Goal: Task Accomplishment & Management: Manage account settings

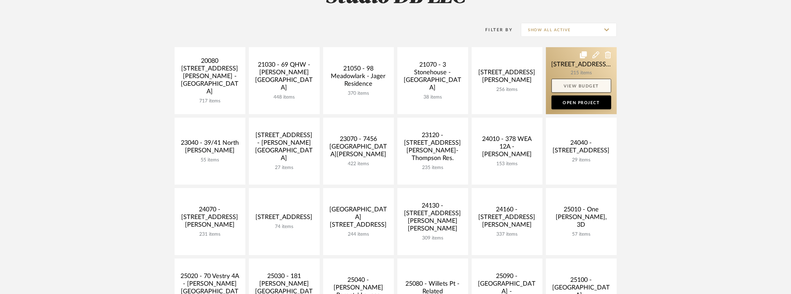
scroll to position [58, 0]
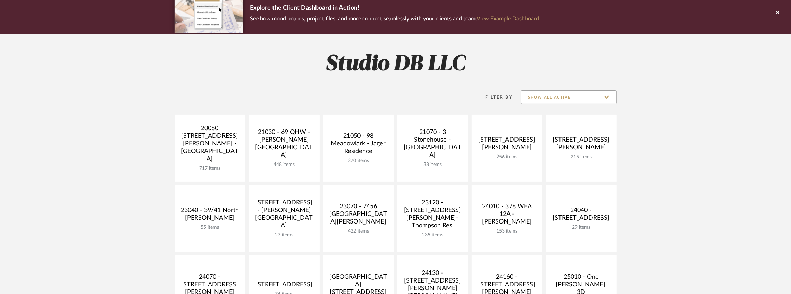
click at [553, 96] on input "Show All Active" at bounding box center [569, 97] width 96 height 14
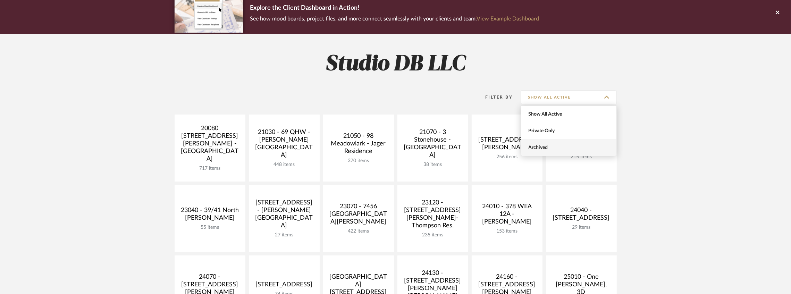
click at [552, 143] on span "Archived" at bounding box center [569, 147] width 95 height 17
type input "Archived"
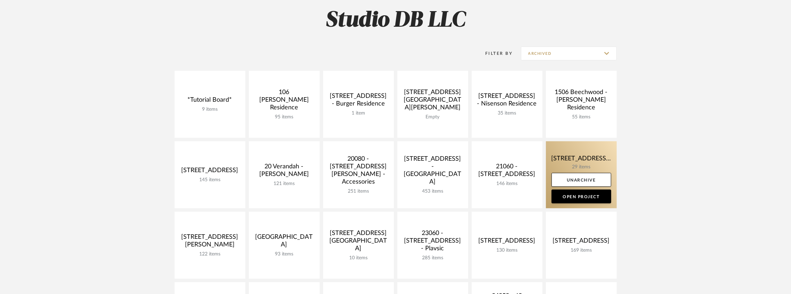
scroll to position [150, 0]
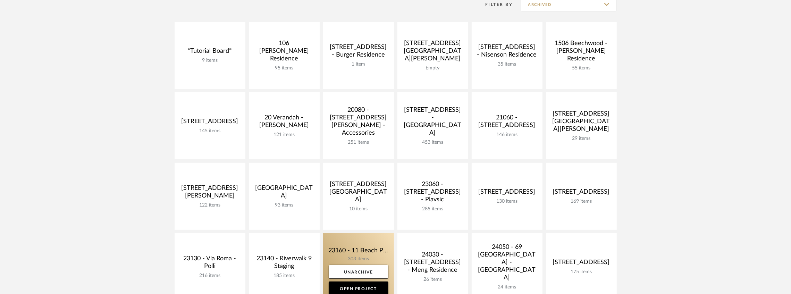
click at [363, 252] on link at bounding box center [358, 266] width 71 height 67
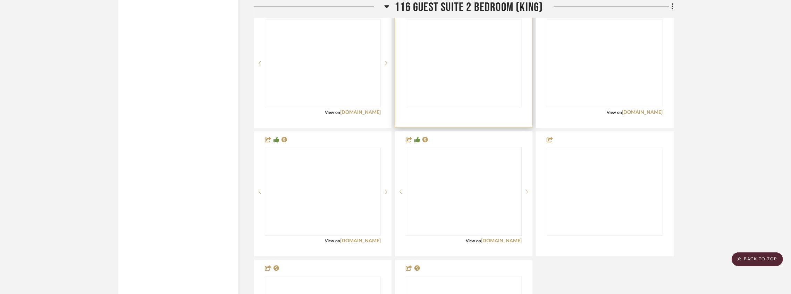
scroll to position [6436, 0]
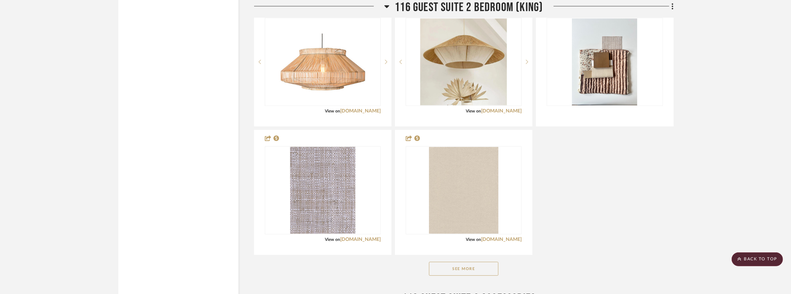
click at [474, 262] on button "See More" at bounding box center [463, 269] width 69 height 14
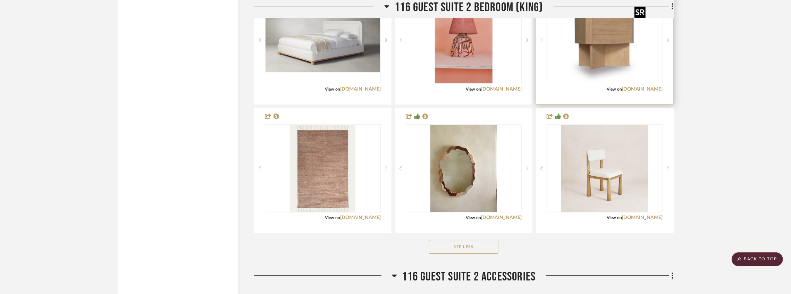
scroll to position [6760, 0]
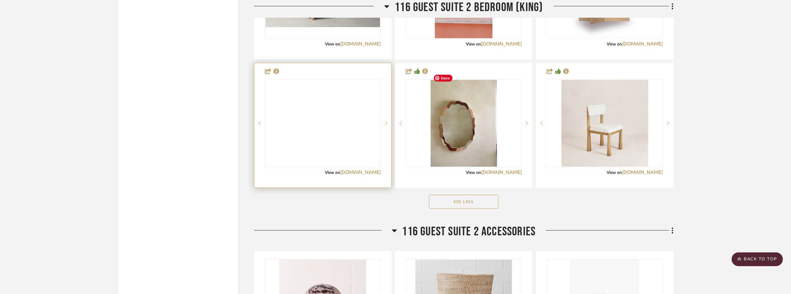
click at [0, 0] on img at bounding box center [0, 0] width 0 height 0
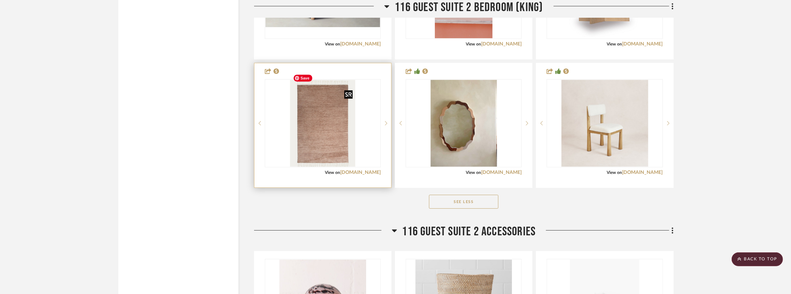
click at [324, 138] on img "0" at bounding box center [322, 123] width 65 height 87
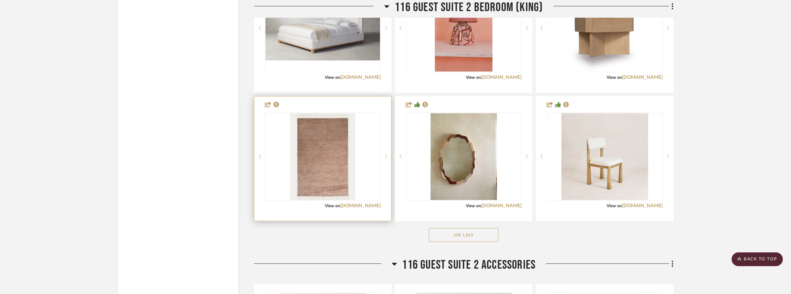
scroll to position [6690, 0]
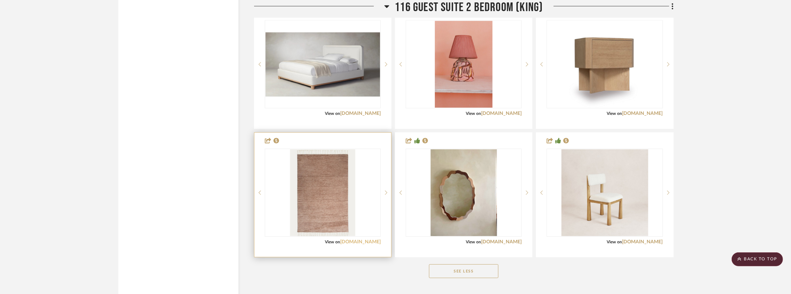
click at [355, 240] on link "[DOMAIN_NAME]" at bounding box center [360, 242] width 41 height 5
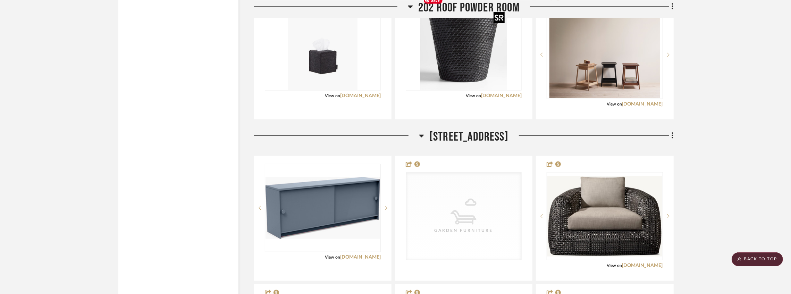
scroll to position [7431, 0]
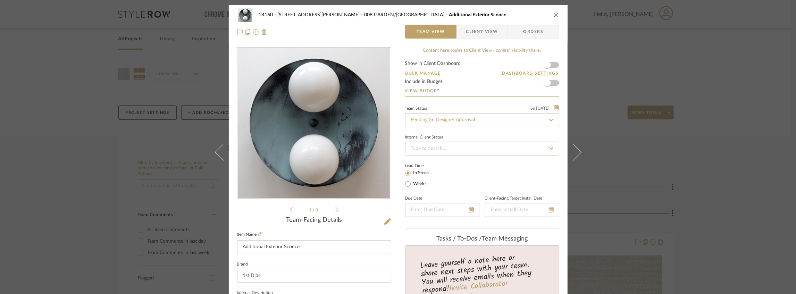
click at [482, 35] on span "Client View" at bounding box center [482, 32] width 32 height 14
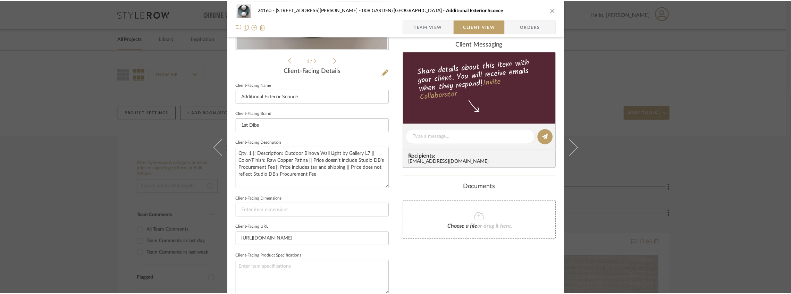
scroll to position [116, 0]
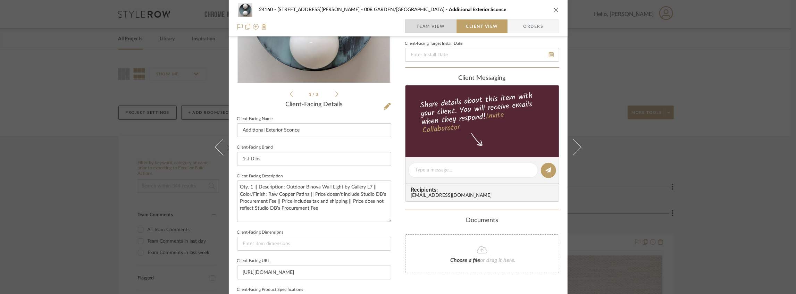
click at [427, 28] on span "Team View" at bounding box center [431, 26] width 28 height 14
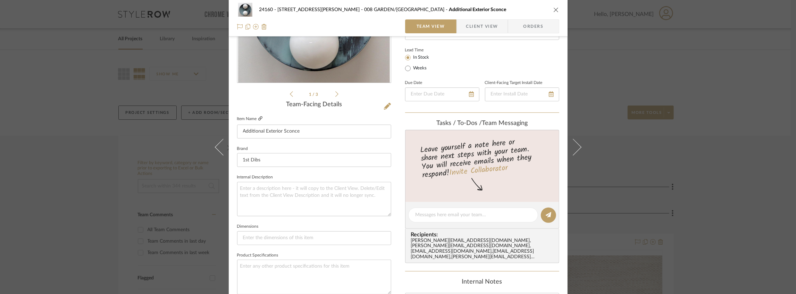
click at [258, 119] on icon at bounding box center [260, 118] width 4 height 4
click at [612, 47] on div "24160 - 214 E 18th Street - Satow Elliot 008 GARDEN/TERRACE Additional Exterior…" at bounding box center [398, 147] width 796 height 294
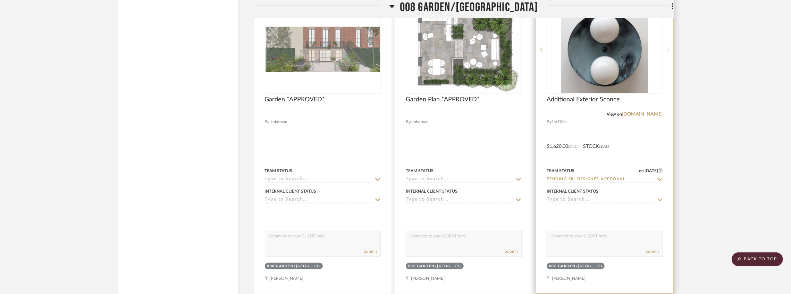
scroll to position [7477, 0]
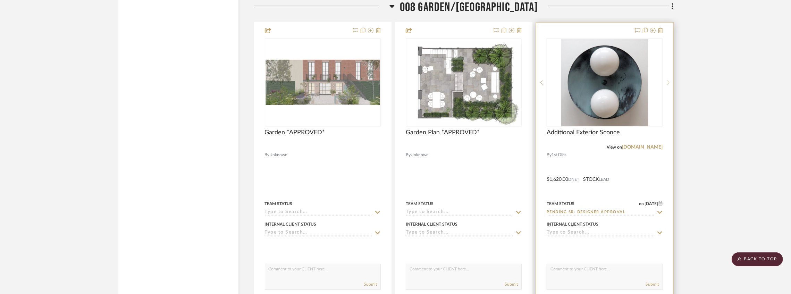
click at [583, 216] on input "Pending Sr. Designer Approval" at bounding box center [601, 212] width 108 height 7
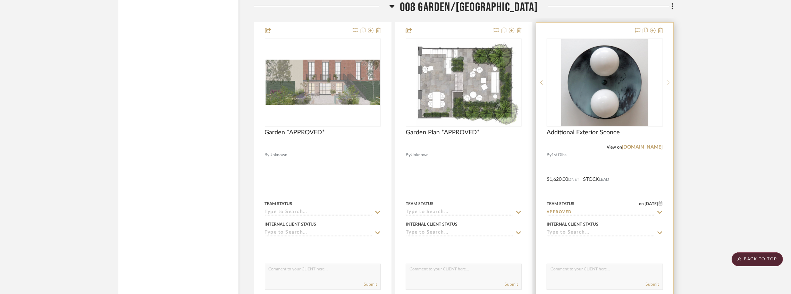
click at [582, 216] on input "Approved" at bounding box center [601, 212] width 108 height 7
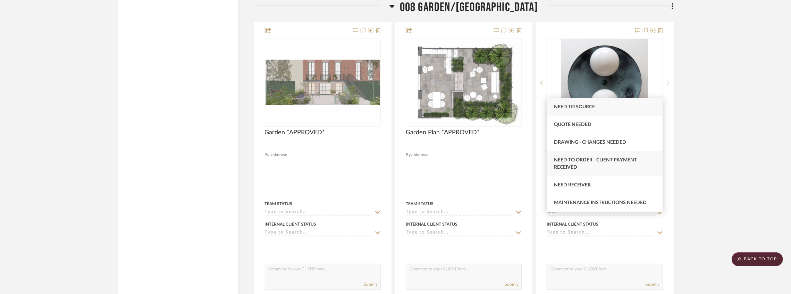
click at [611, 161] on span "Need to Order - Client Payment Received" at bounding box center [595, 164] width 83 height 12
type input "Need to Order - Client Payment Received"
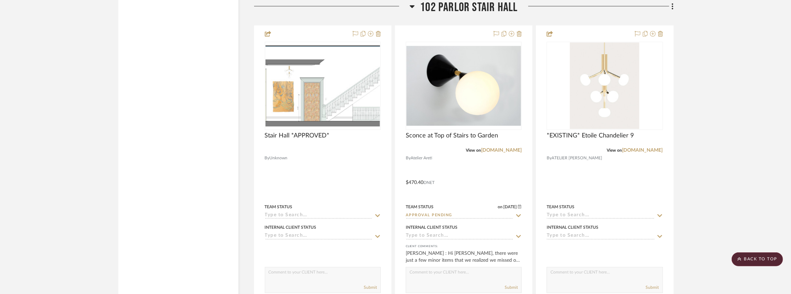
scroll to position [8774, 0]
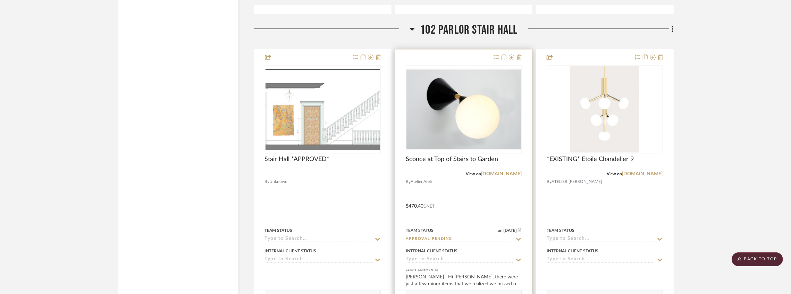
click at [457, 243] on input "Approval Pending" at bounding box center [460, 239] width 108 height 7
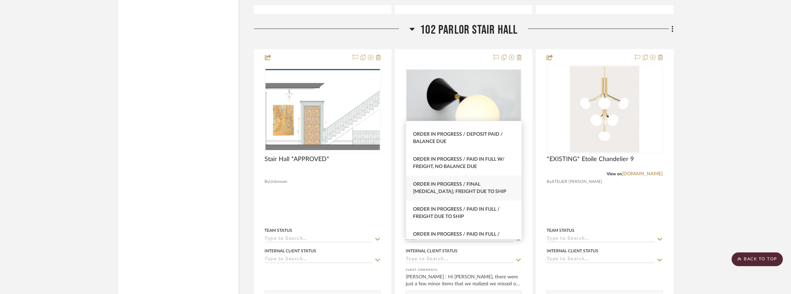
scroll to position [116, 0]
type input "order"
click at [479, 193] on div "Order in Progress / Paid In Full / Freight Due to Ship" at bounding box center [464, 188] width 116 height 25
type input "9/22/2025"
type input "Order in Progress / Paid In Full / Freight Due to Ship"
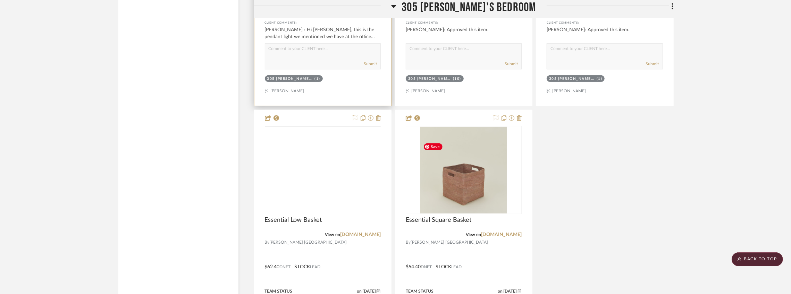
scroll to position [19234, 0]
